Goal: Participate in discussion

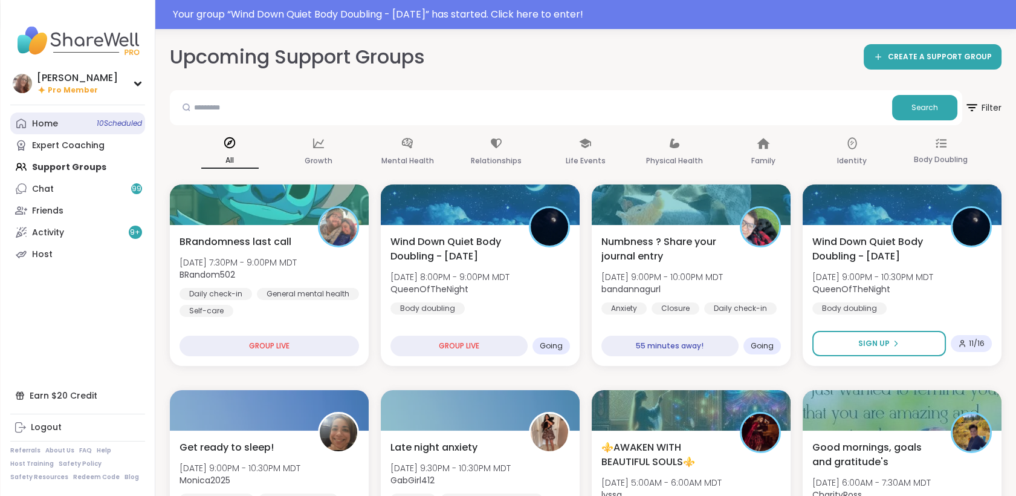
drag, startPoint x: 0, startPoint y: 0, endPoint x: 102, endPoint y: 118, distance: 155.6
click at [102, 119] on span "10 Scheduled" at bounding box center [119, 124] width 45 height 10
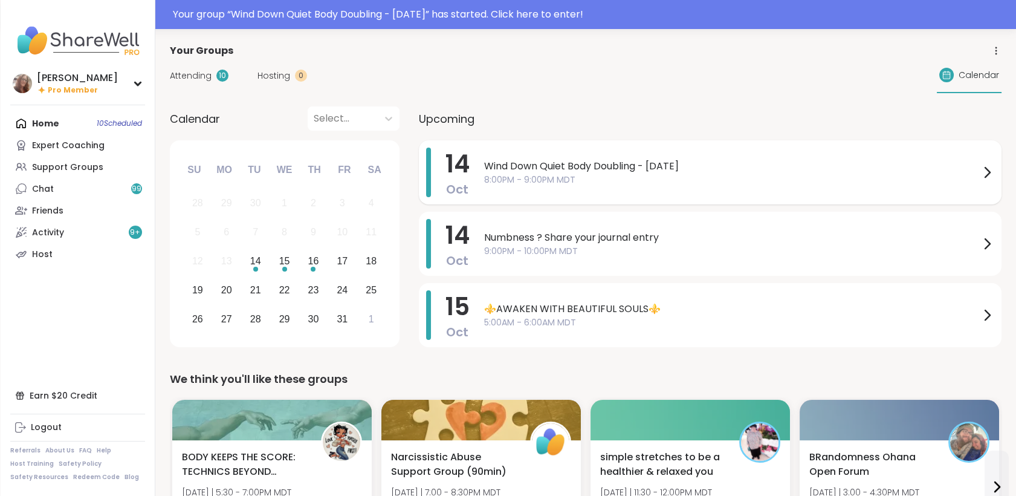
click at [585, 171] on span "Wind Down Quiet Body Doubling - [DATE]" at bounding box center [732, 166] width 496 height 15
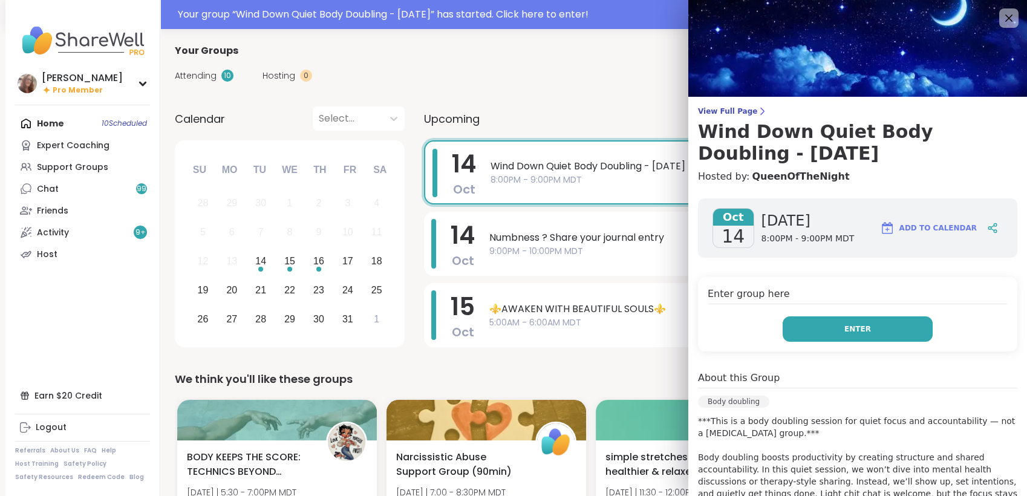
click at [810, 323] on button "Enter" at bounding box center [857, 328] width 150 height 25
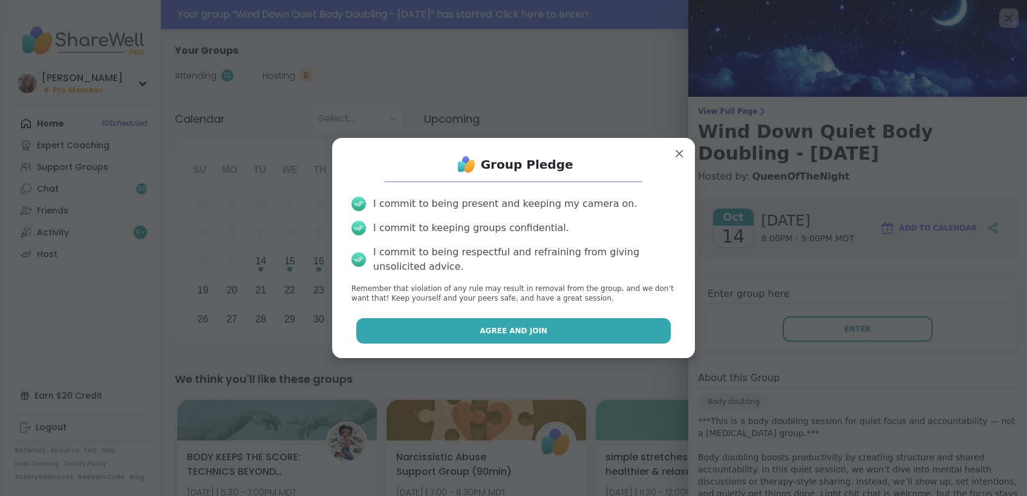
click at [640, 318] on button "Agree and Join" at bounding box center [513, 330] width 315 height 25
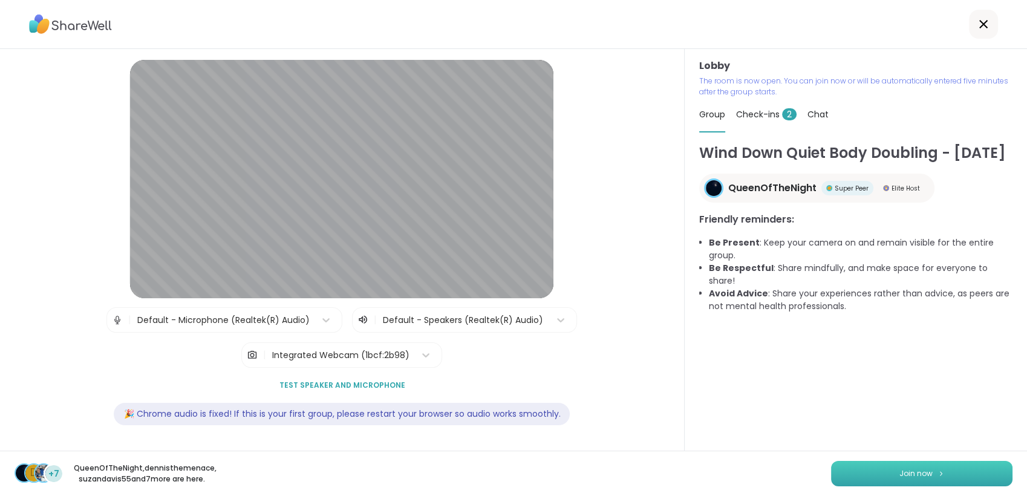
click at [924, 469] on button "Join now" at bounding box center [921, 473] width 181 height 25
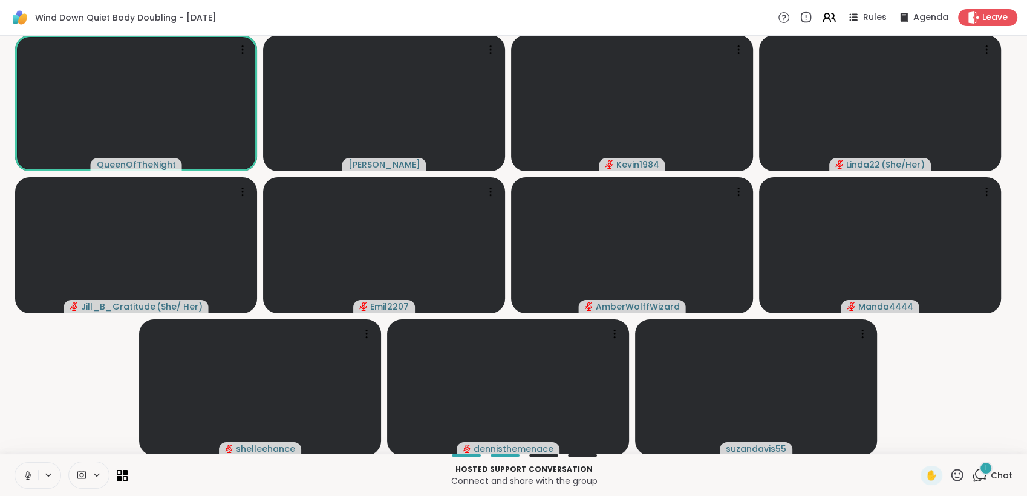
click at [25, 475] on icon at bounding box center [27, 475] width 11 height 11
click at [28, 469] on button at bounding box center [26, 475] width 23 height 25
click at [25, 475] on icon at bounding box center [28, 475] width 7 height 10
